Goal: Information Seeking & Learning: Learn about a topic

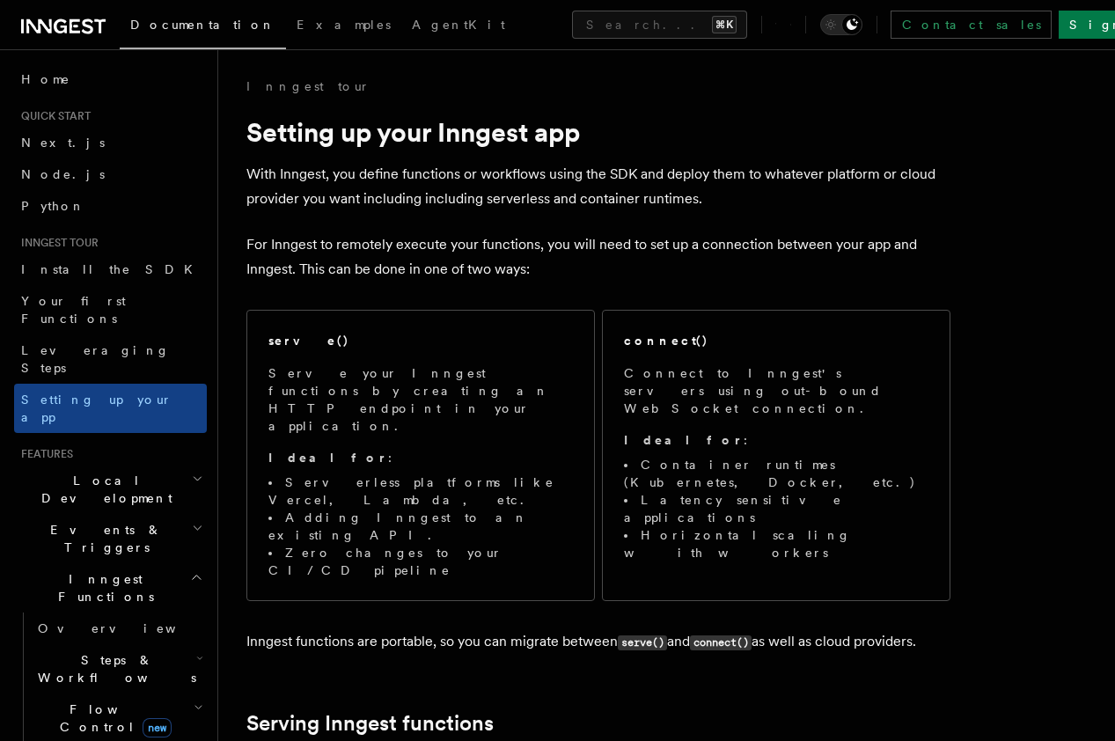
scroll to position [2262, 0]
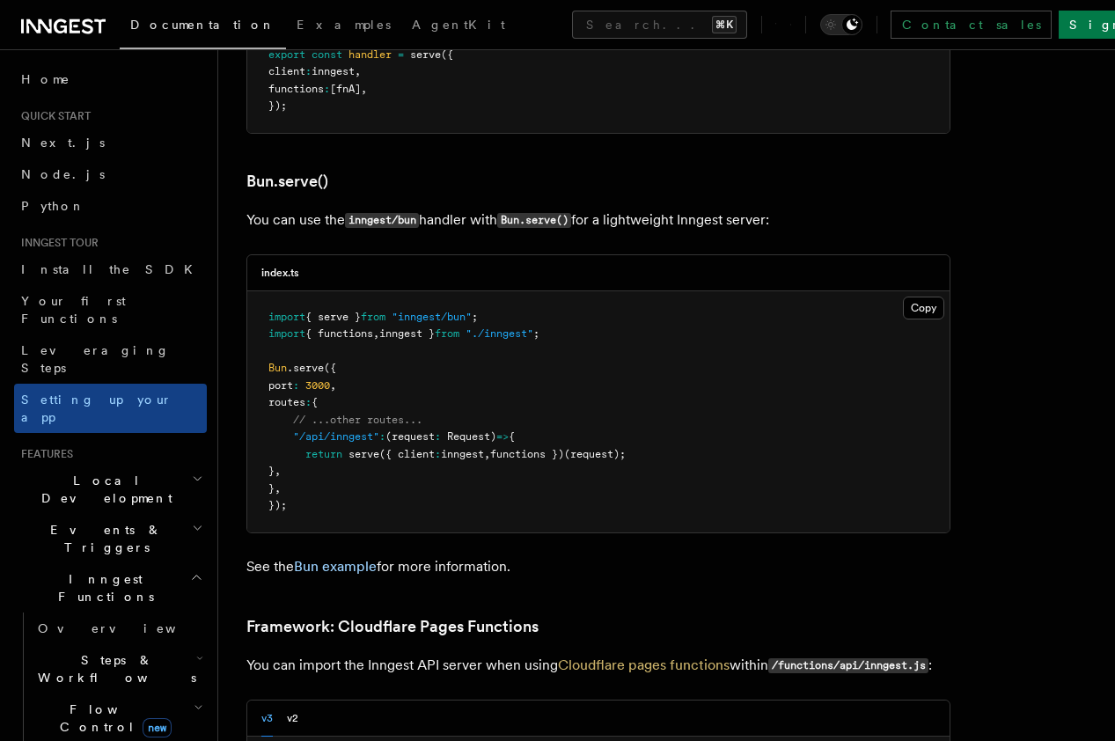
click at [348, 169] on h3 "Bun.serve()" at bounding box center [598, 181] width 704 height 25
click at [64, 143] on link "Next.js" at bounding box center [110, 143] width 193 height 32
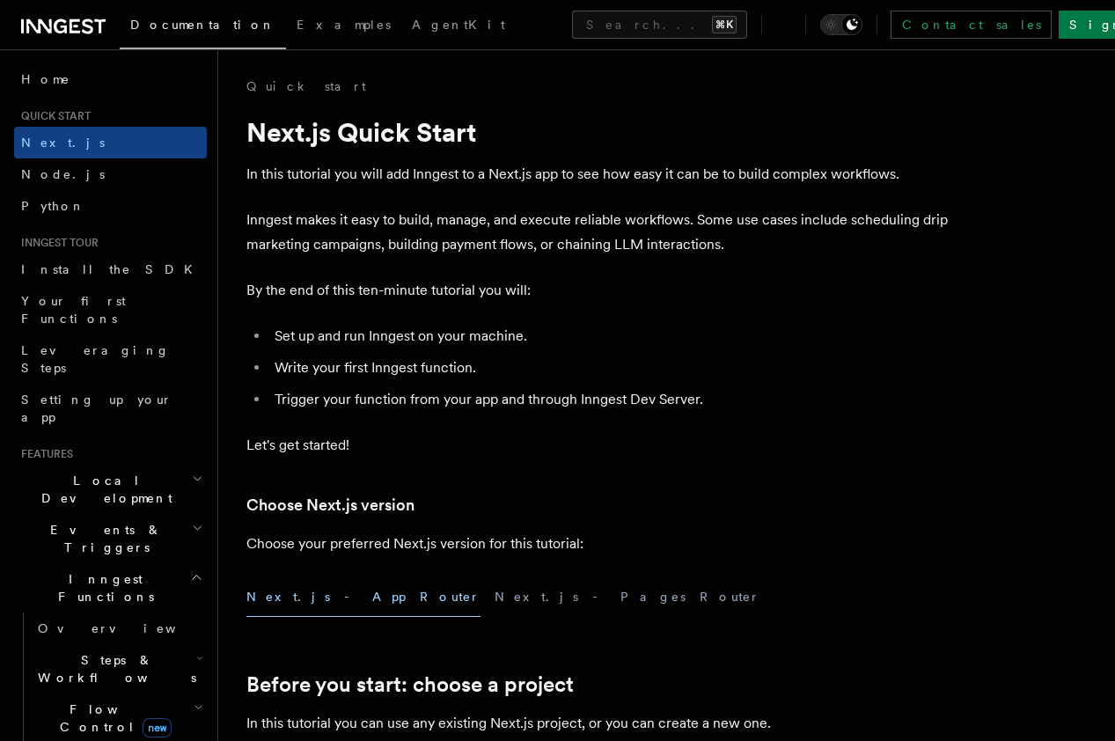
click at [414, 387] on ul "Set up and run Inngest on your machine. Write your first Inngest function. Trig…" at bounding box center [598, 368] width 704 height 88
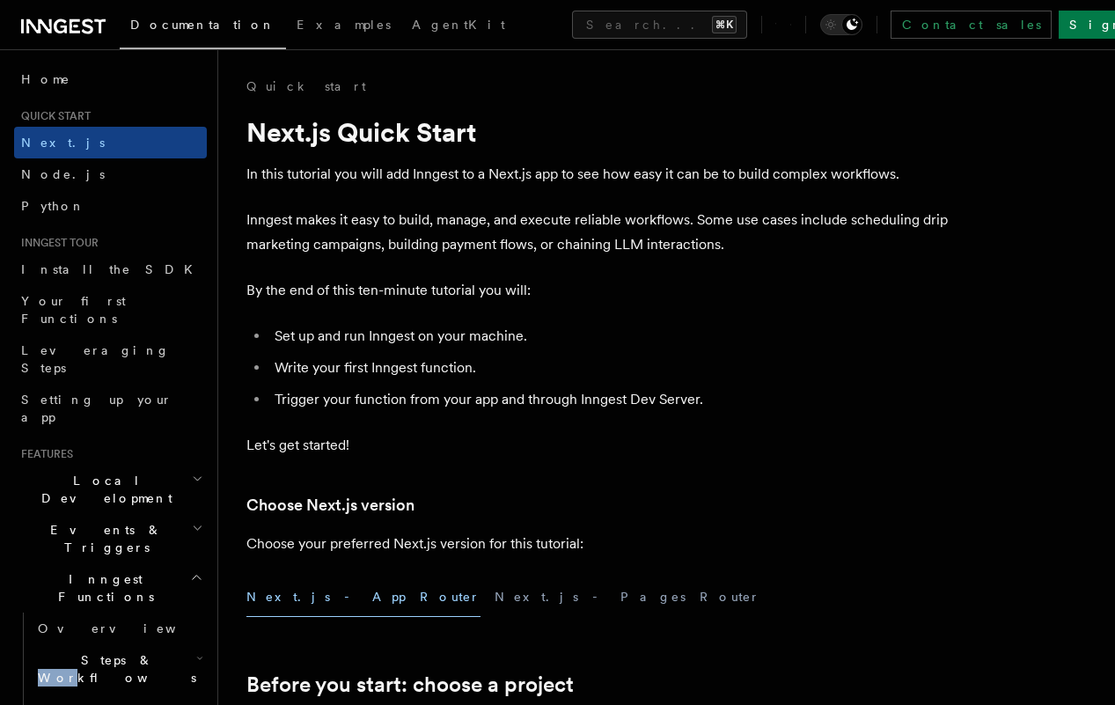
click at [151, 644] on h2 "Steps & Workflows" at bounding box center [119, 668] width 176 height 49
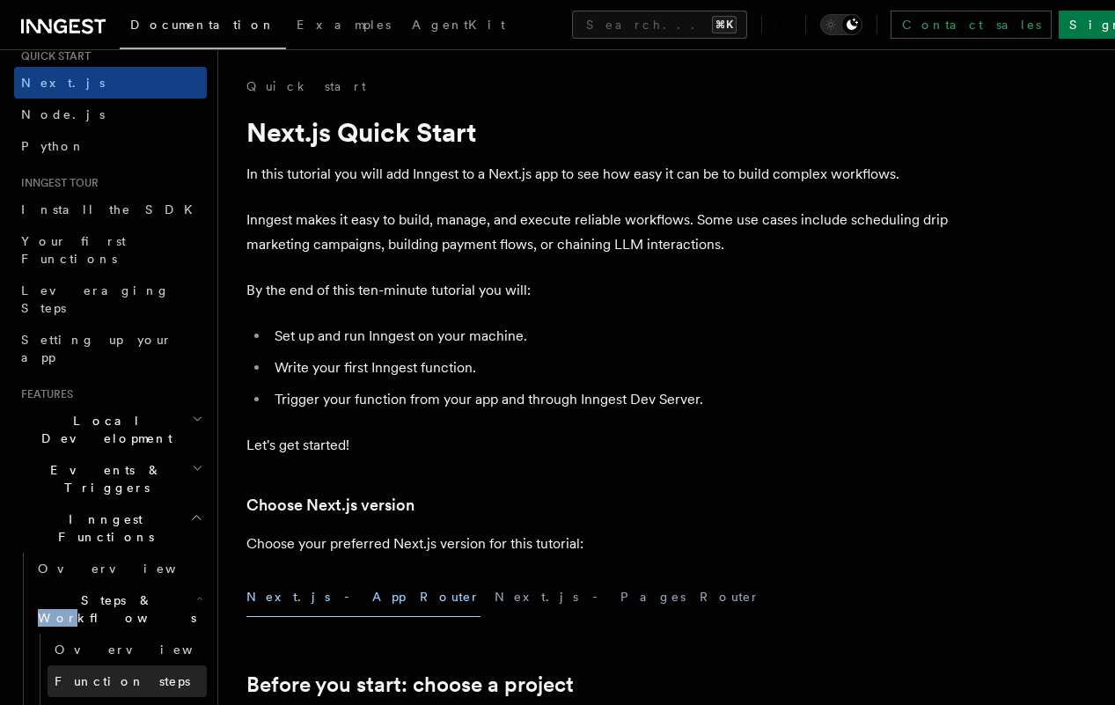
scroll to position [81, 0]
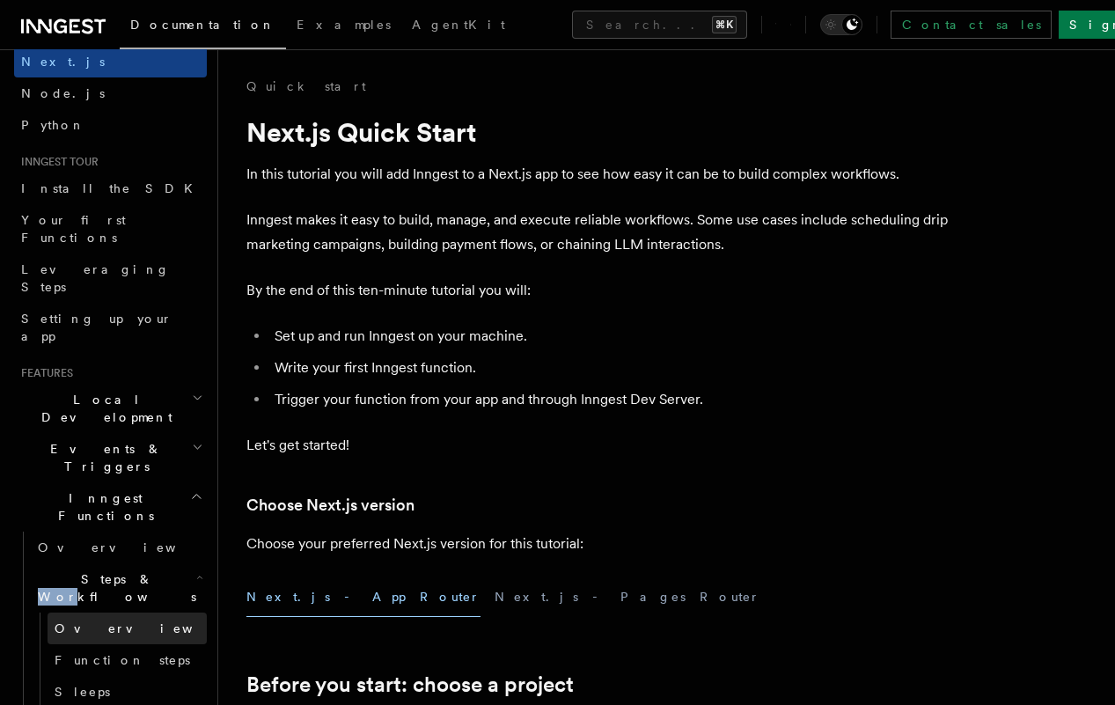
click at [96, 621] on span "Overview" at bounding box center [145, 628] width 181 height 14
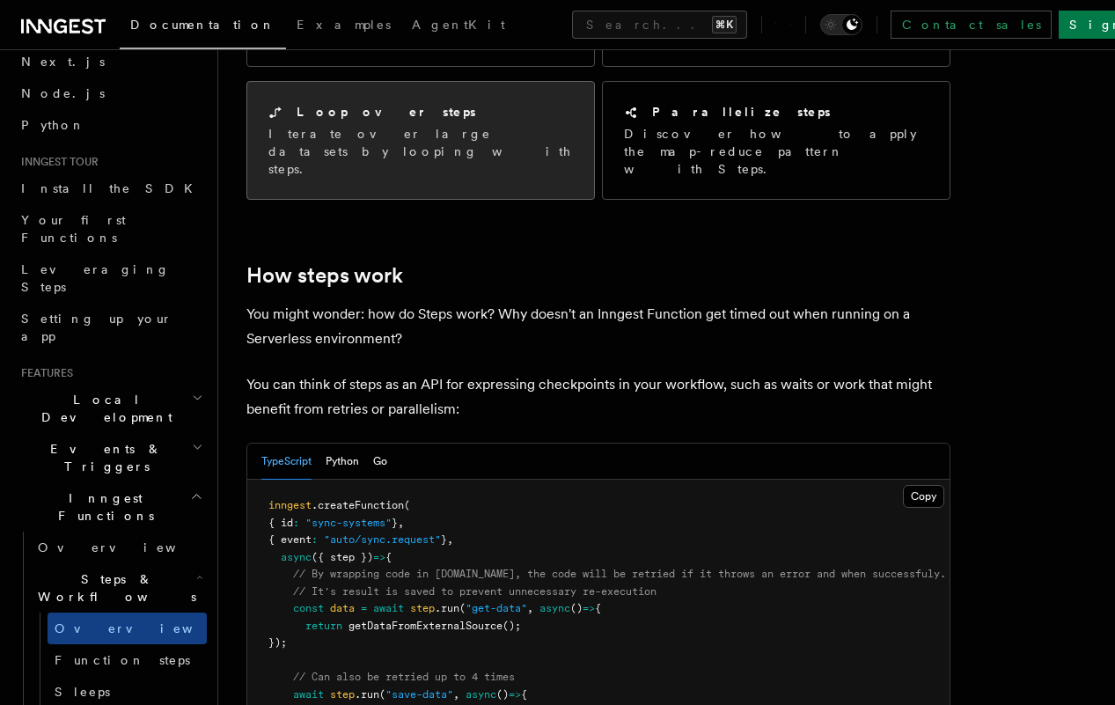
scroll to position [518, 0]
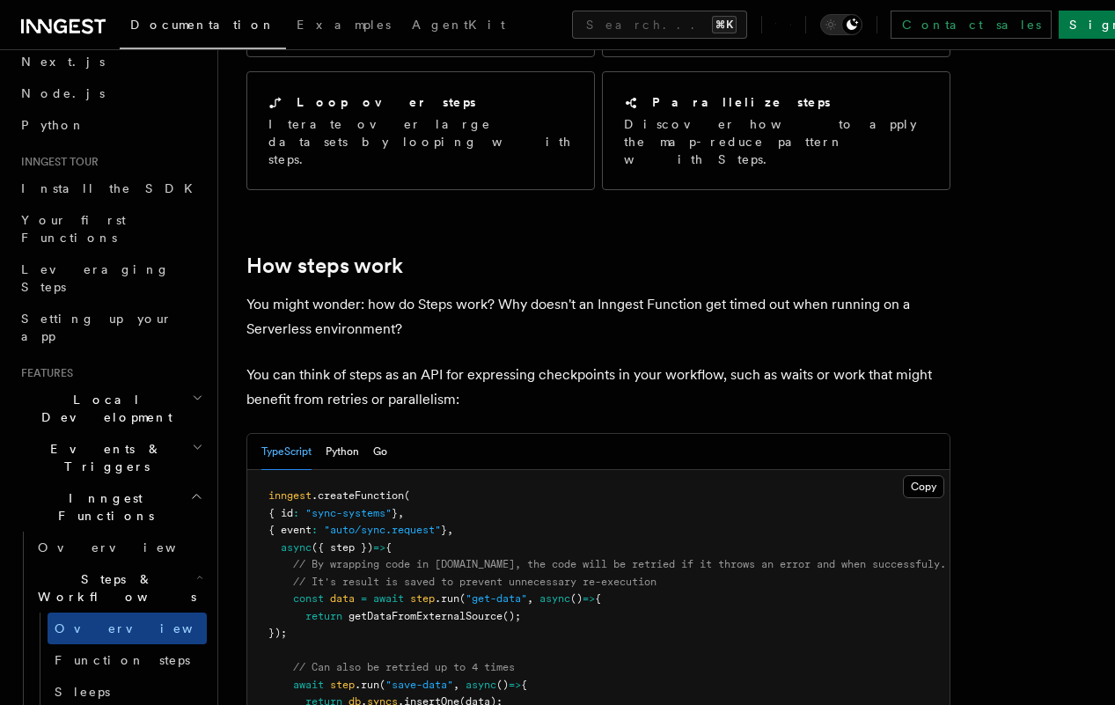
click at [378, 489] on span ".createFunction" at bounding box center [358, 495] width 92 height 12
click at [458, 470] on pre "inngest .createFunction ( { id : "sync-systems" } , { event : "auto/sync.reques…" at bounding box center [598, 625] width 702 height 310
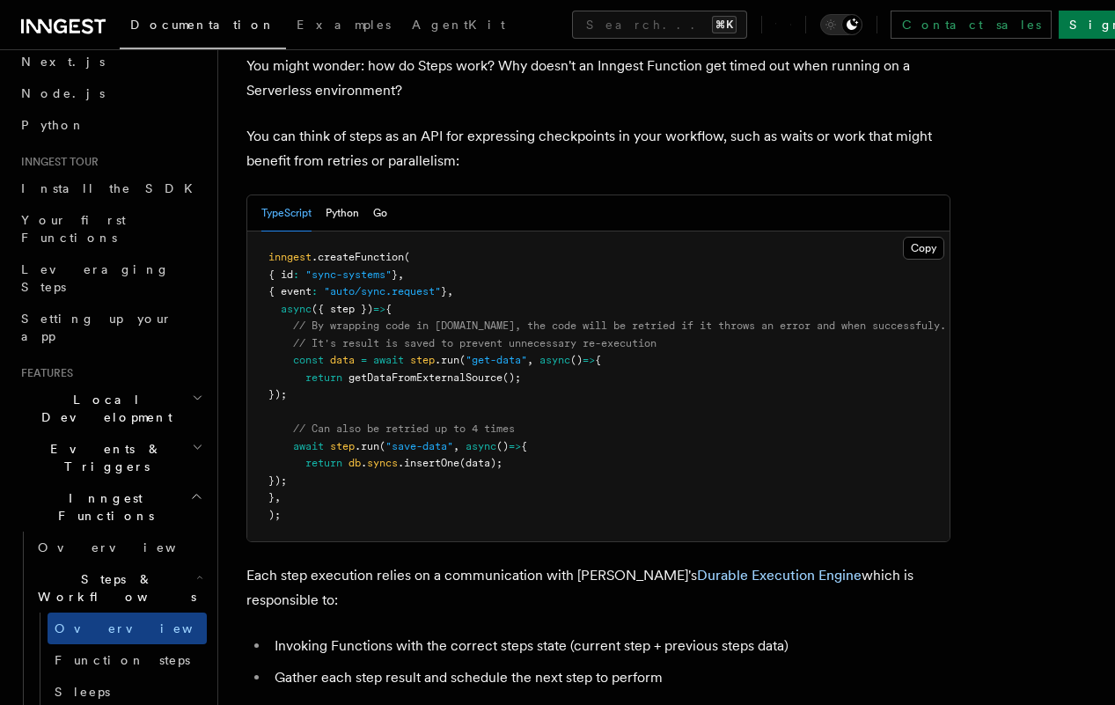
scroll to position [761, 0]
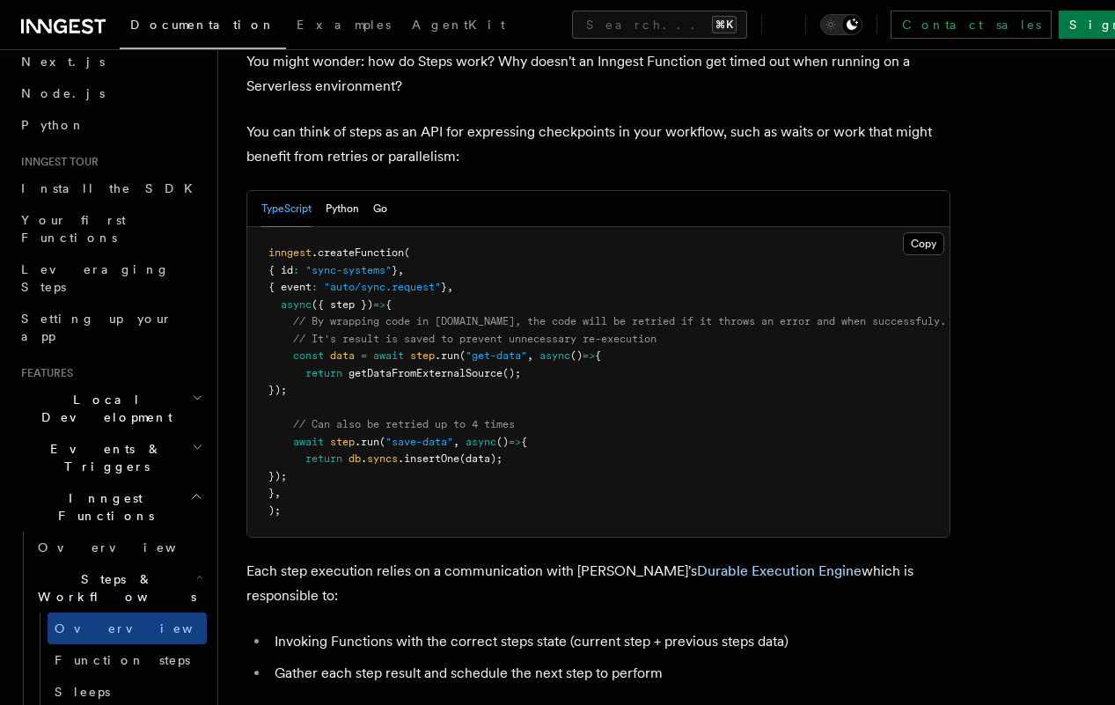
click at [486, 559] on p "Each step execution relies on a communication with Inngest's Durable Execution …" at bounding box center [598, 583] width 704 height 49
click at [540, 629] on li "Invoking Functions with the correct steps state (current step + previous steps …" at bounding box center [609, 641] width 681 height 25
click at [481, 629] on li "Invoking Functions with the correct steps state (current step + previous steps …" at bounding box center [609, 641] width 681 height 25
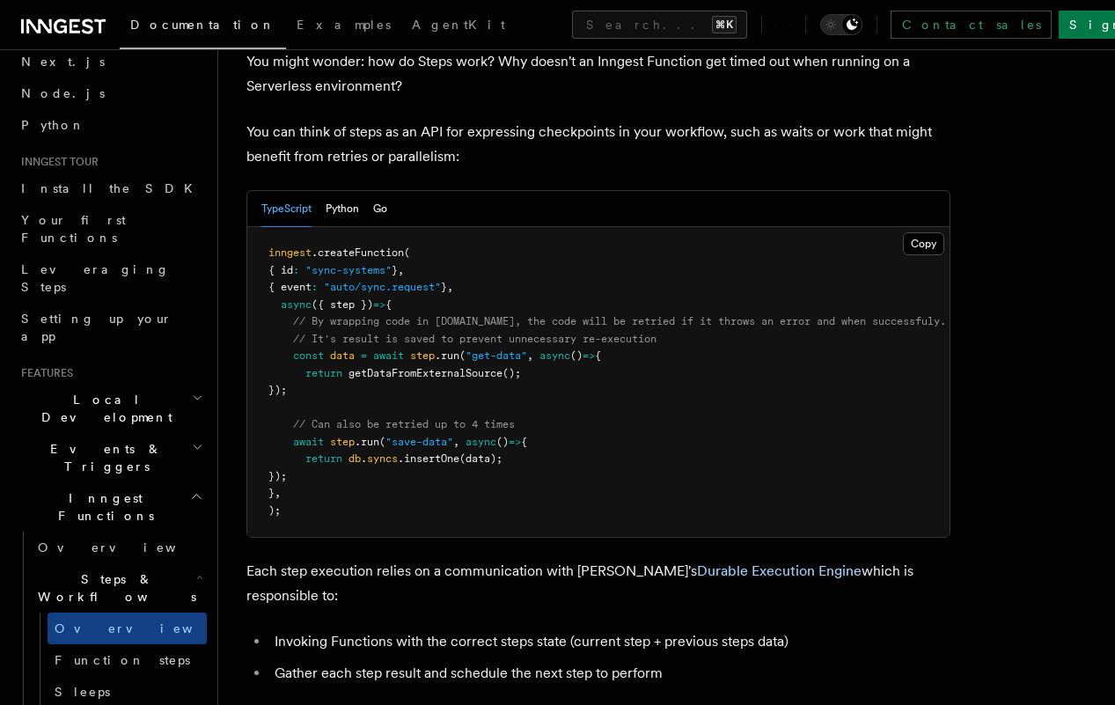
click at [553, 661] on li "Gather each step result and schedule the next step to perform" at bounding box center [609, 673] width 681 height 25
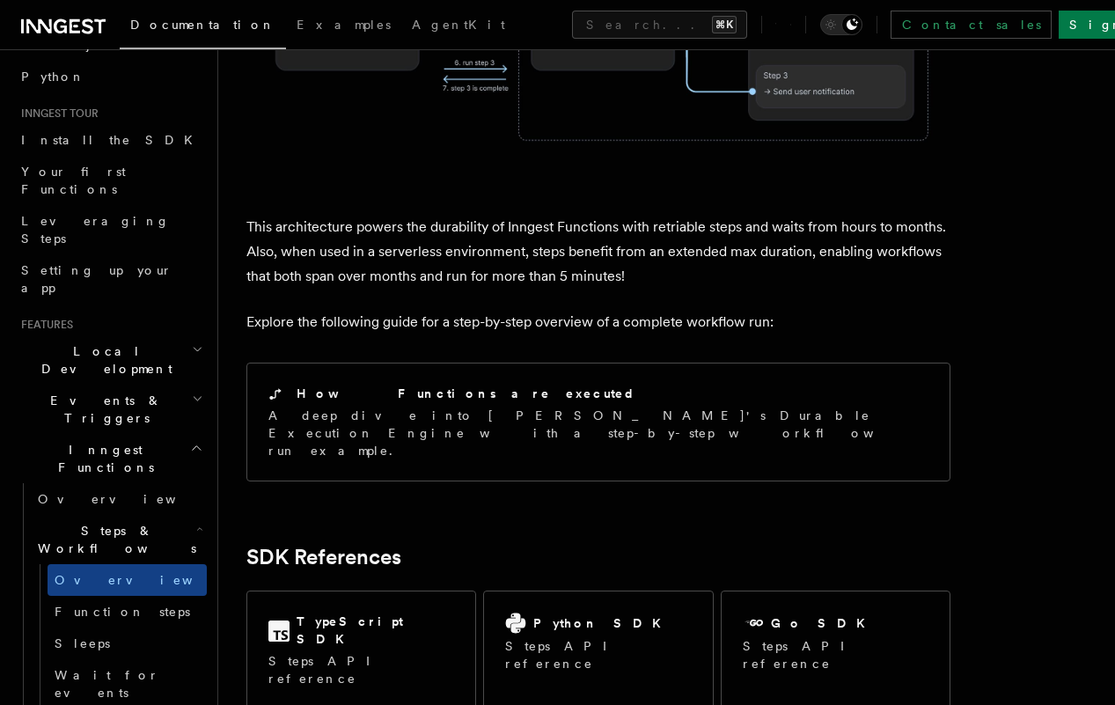
scroll to position [153, 0]
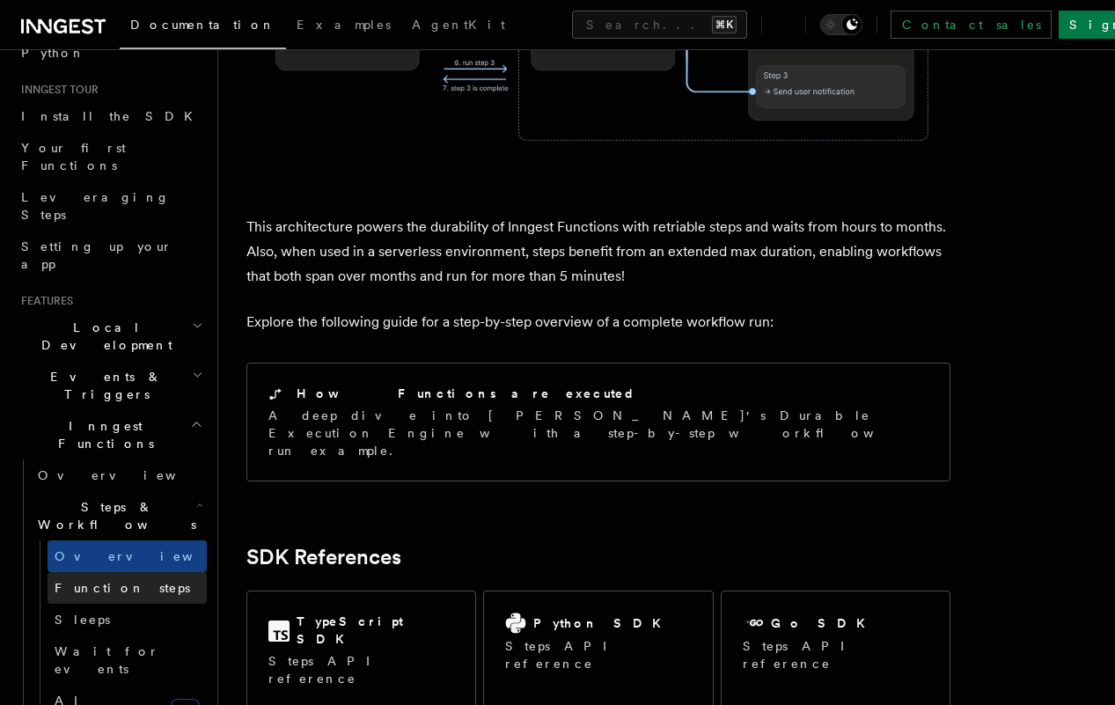
click at [128, 572] on link "Function steps" at bounding box center [127, 588] width 159 height 32
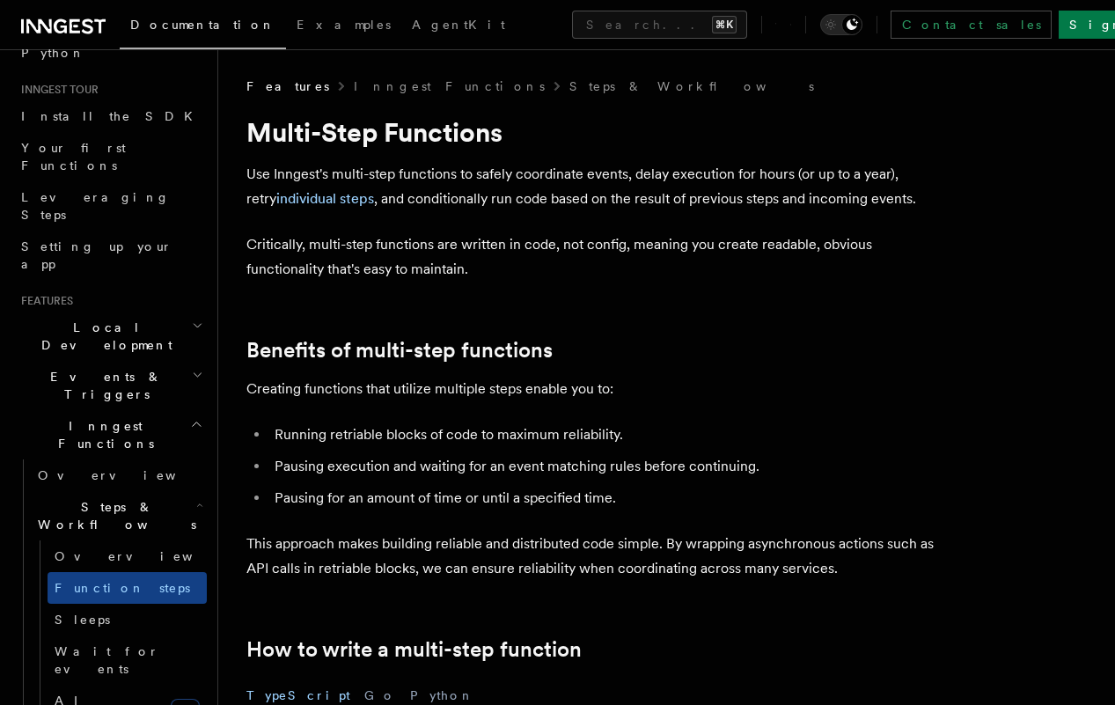
click at [540, 180] on p "Use Inngest's multi-step functions to safely coordinate events, delay execution…" at bounding box center [598, 186] width 704 height 49
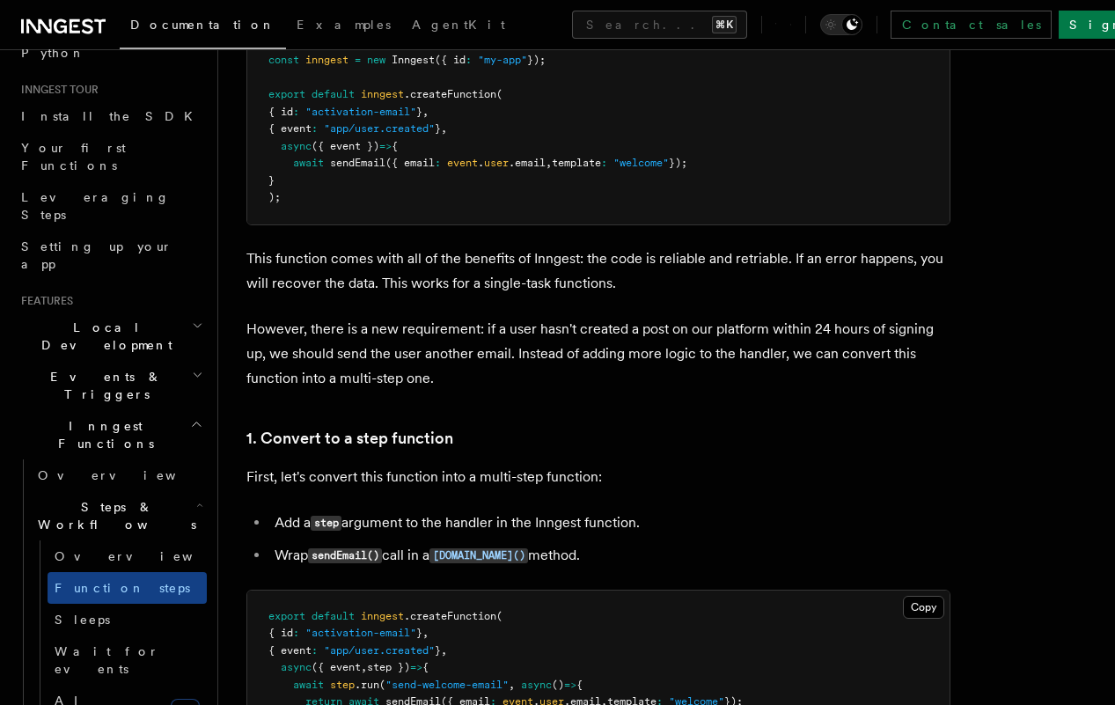
scroll to position [690, 0]
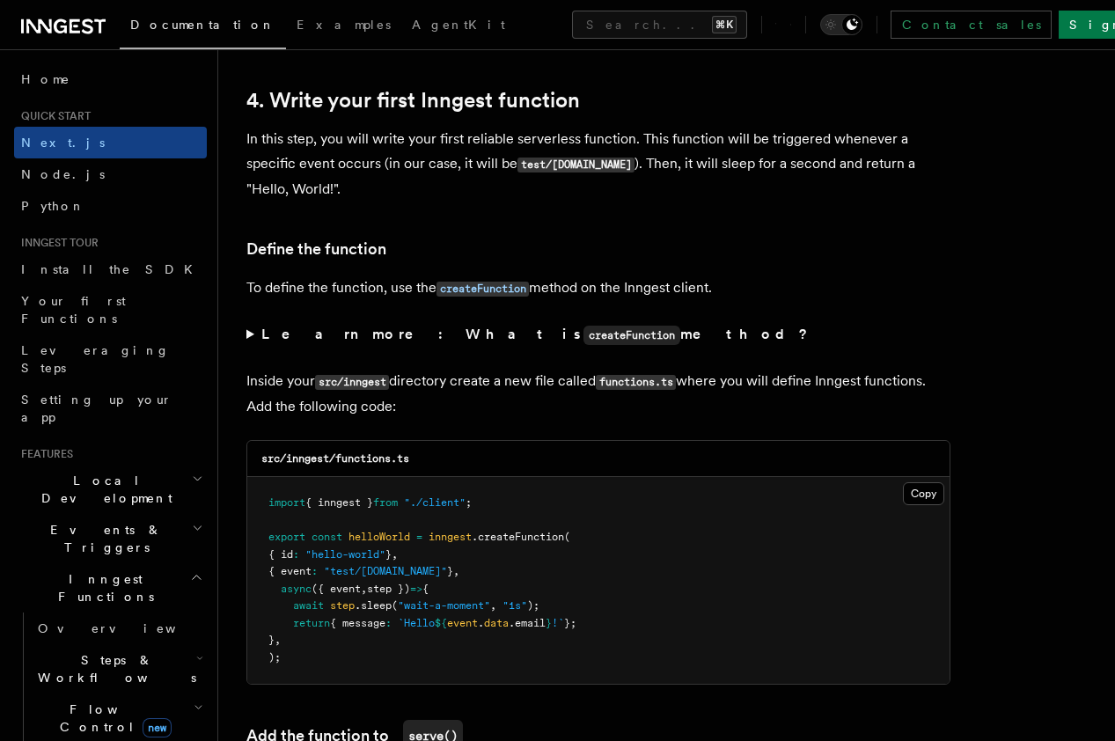
scroll to position [2830, 0]
